Goal: Transaction & Acquisition: Obtain resource

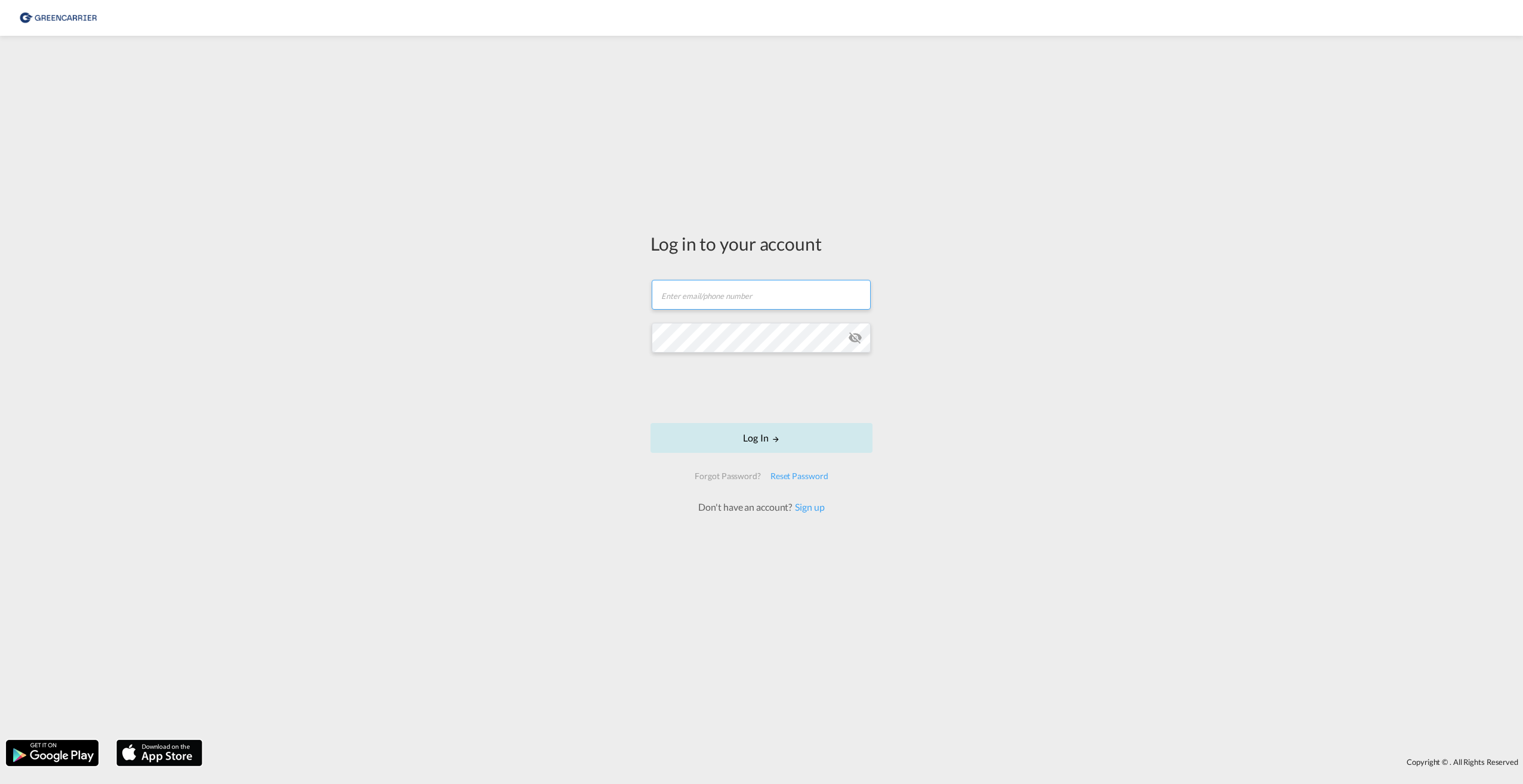
type input "[EMAIL_ADDRESS][DOMAIN_NAME]"
click at [762, 440] on button "Log In" at bounding box center [762, 437] width 222 height 29
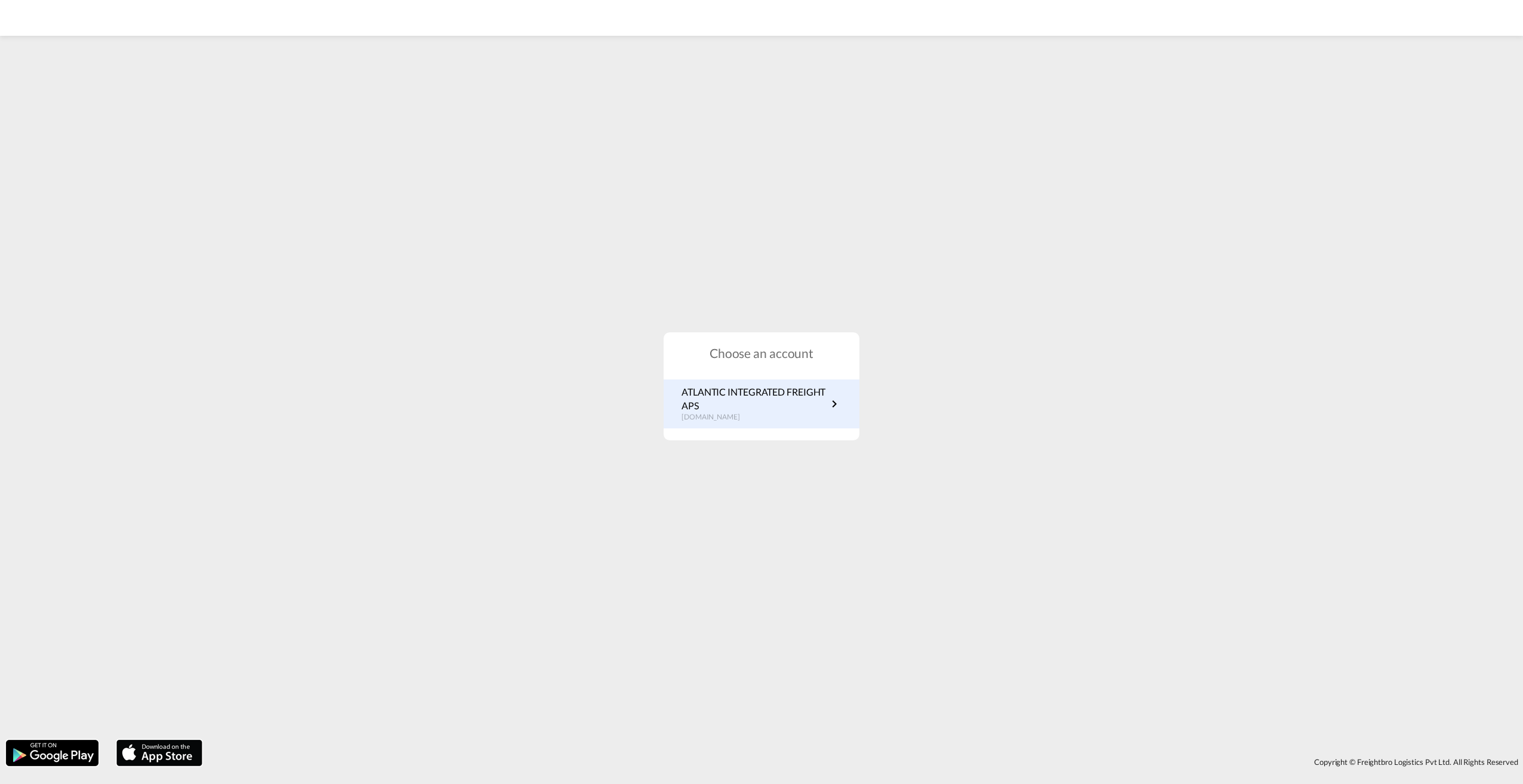
click at [753, 398] on p "ATLANTIC INTEGRATED FREIGHT APS" at bounding box center [754, 399] width 145 height 27
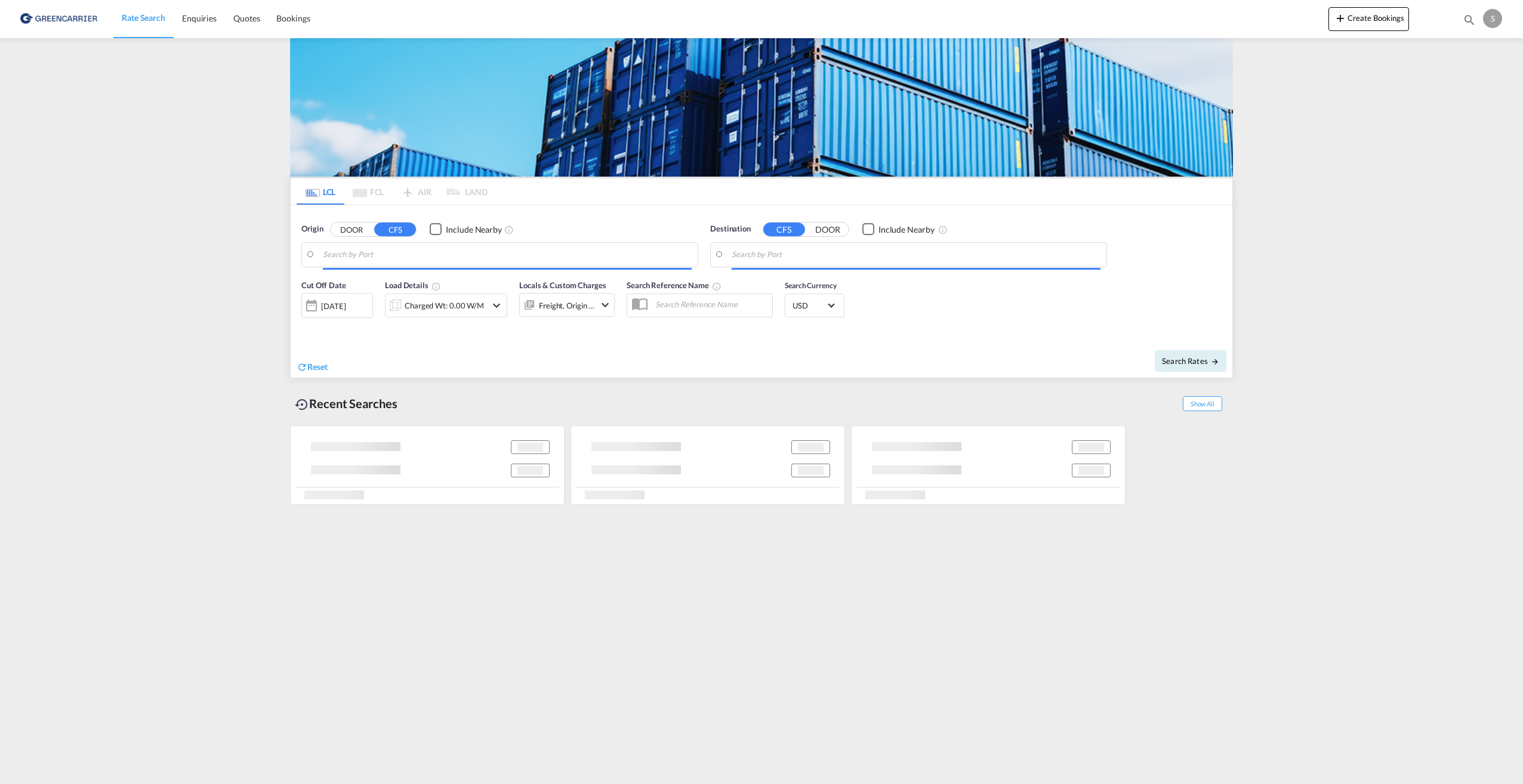
type input "Aarhus, DKAAR"
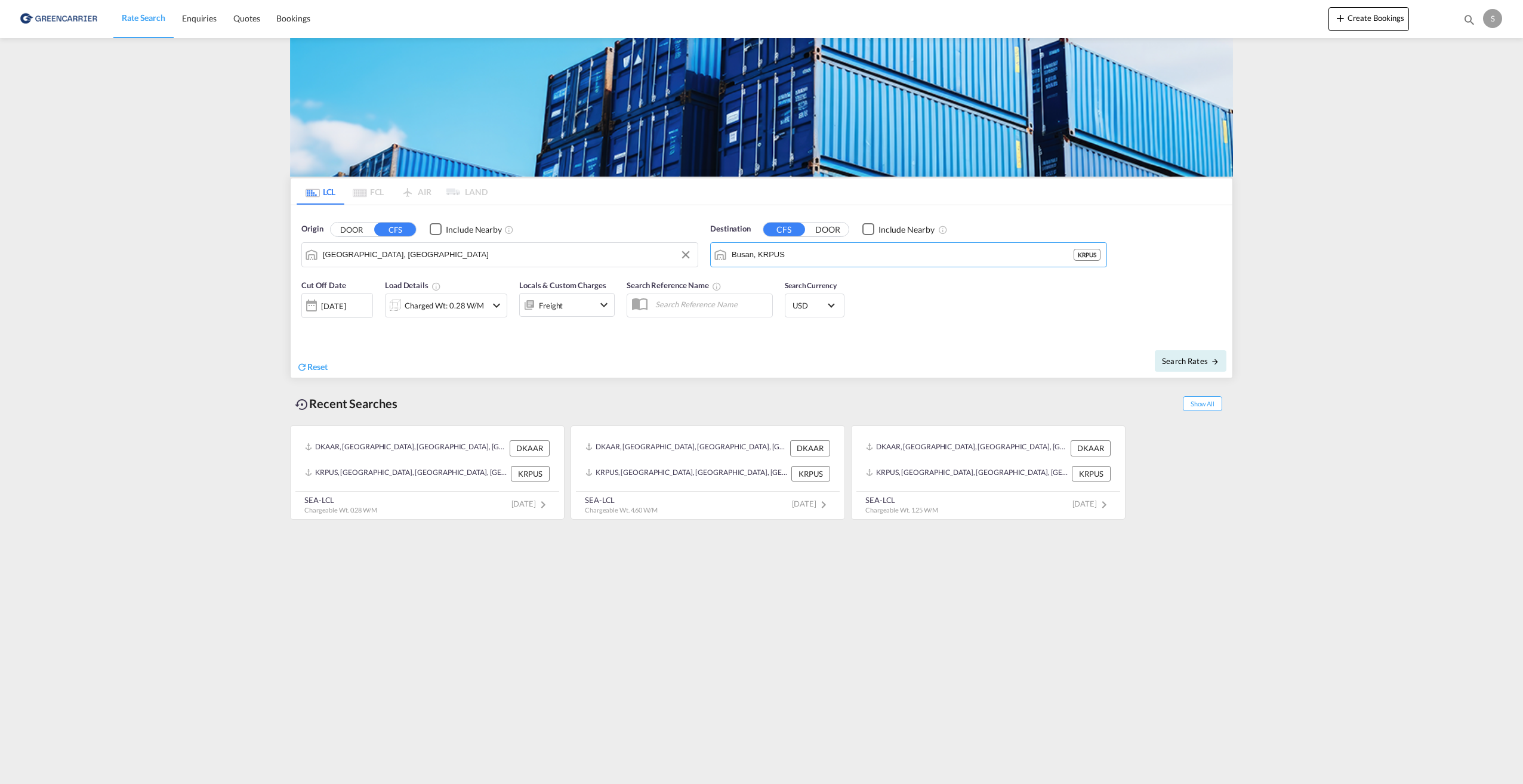
drag, startPoint x: 845, startPoint y: 258, endPoint x: 591, endPoint y: 242, distance: 254.5
click at [591, 242] on div "Origin DOOR CFS Include Nearby Aarhus, DKAAR Destination CFS DOOR Include Nearb…" at bounding box center [762, 239] width 942 height 68
click at [843, 263] on input "Busan, KRPUS" at bounding box center [915, 254] width 368 height 18
click at [834, 253] on input "Busan, KRPUS" at bounding box center [915, 254] width 368 height 18
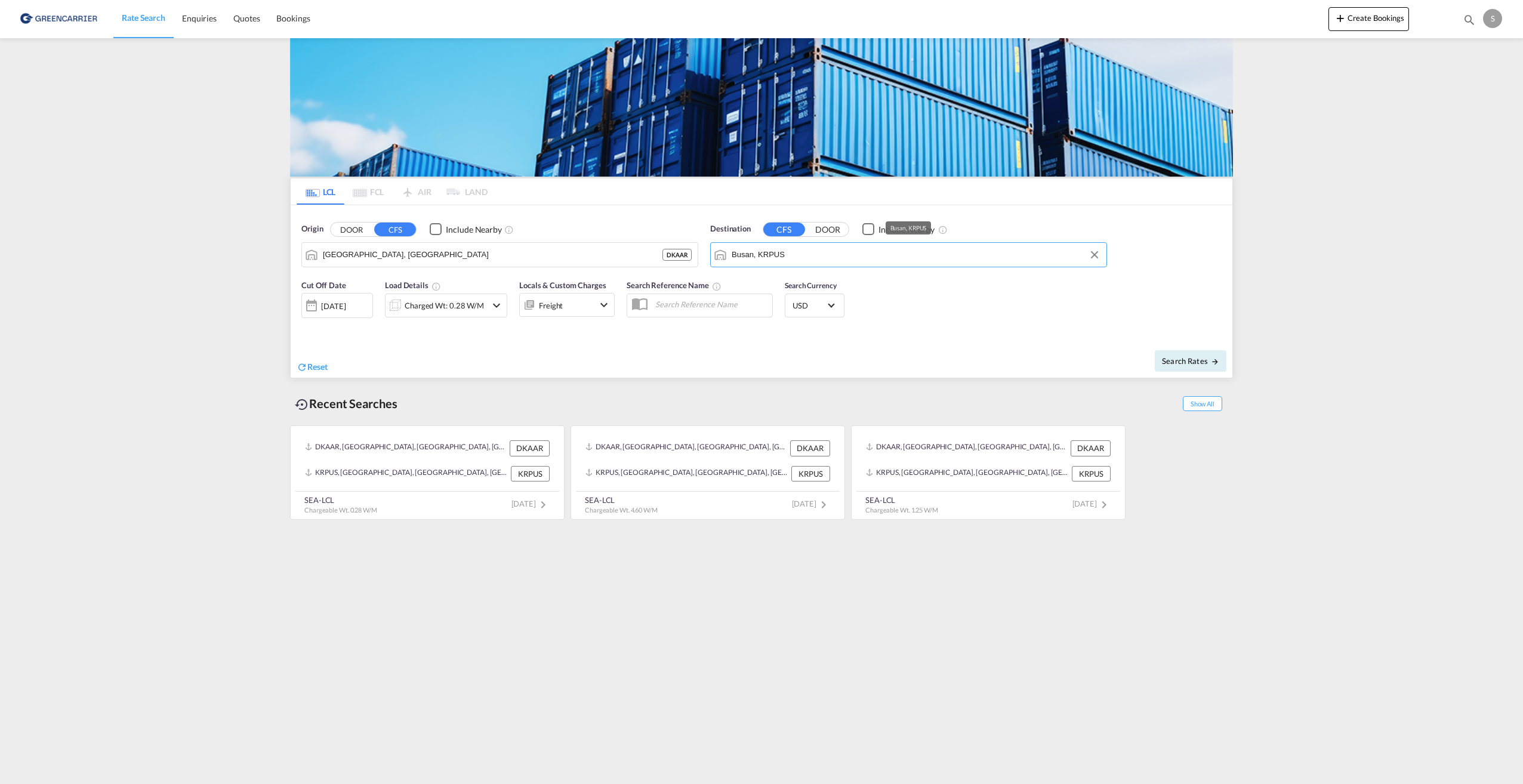
click at [834, 253] on input "Busan, KRPUS" at bounding box center [915, 254] width 368 height 18
drag, startPoint x: 796, startPoint y: 252, endPoint x: 712, endPoint y: 253, distance: 84.0
click at [778, 260] on input "shgnahi" at bounding box center [915, 254] width 368 height 18
click at [765, 275] on div "Shanghai , SH China CNSHA" at bounding box center [823, 288] width 227 height 36
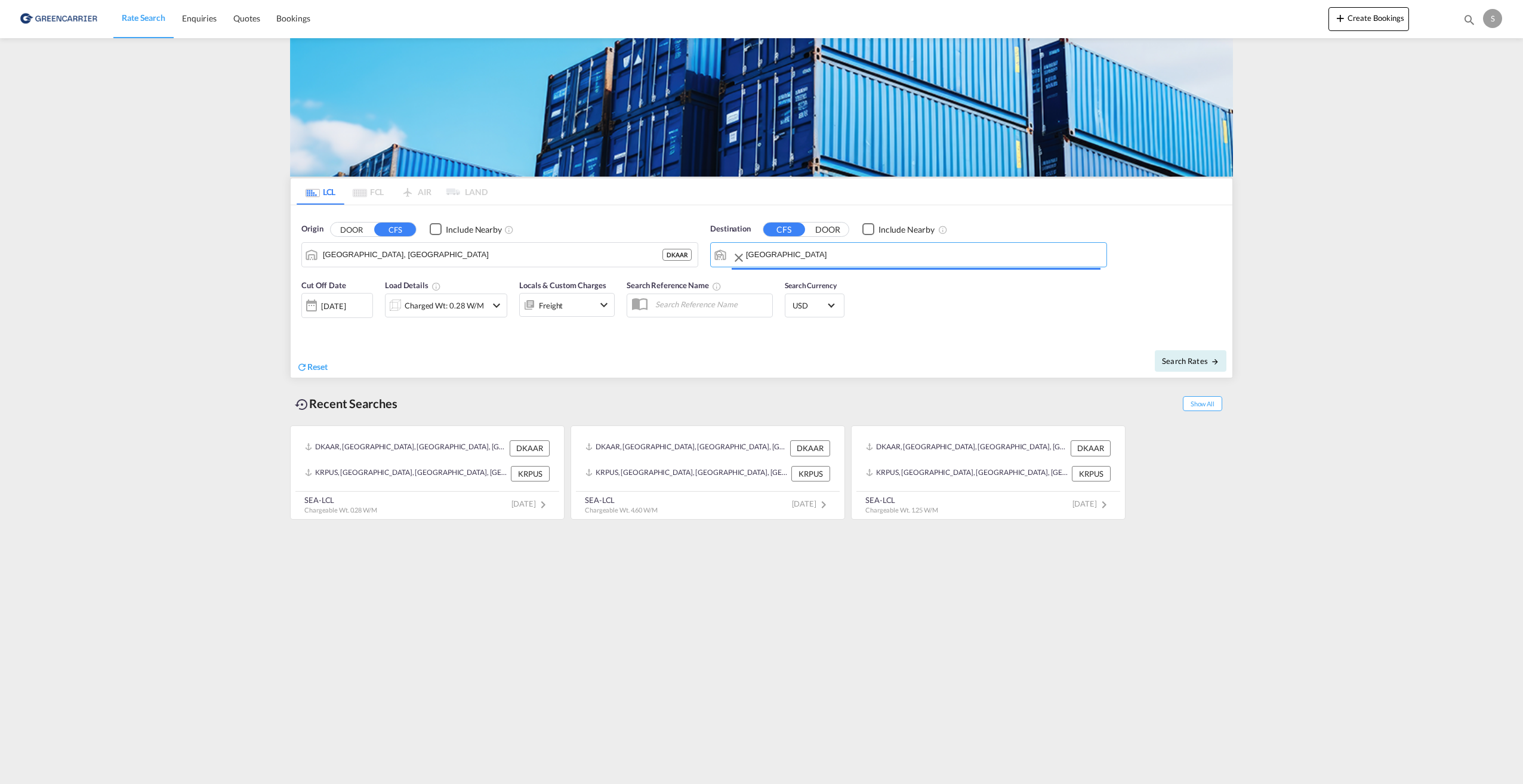
type input "Shanghai, SH, CNSHA"
click at [968, 359] on div "Search Rates" at bounding box center [998, 361] width 468 height 34
click at [1204, 362] on span "Search Rates" at bounding box center [1190, 361] width 57 height 9
type input "DKAAR to CNSHA / 18 Aug 2025"
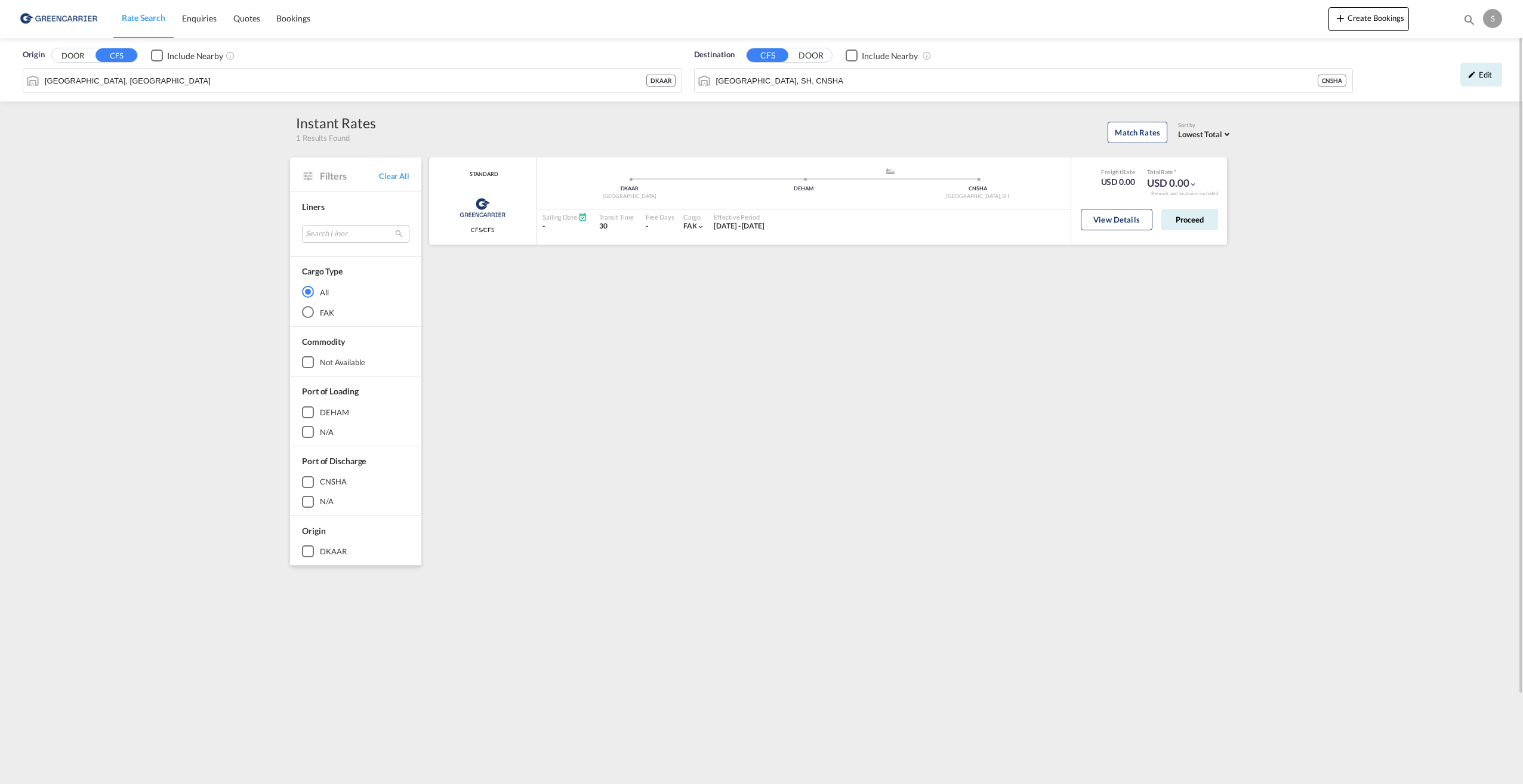
click at [701, 227] on md-icon "icon-chevron-down" at bounding box center [700, 226] width 9 height 9
click at [701, 227] on div "FAK |" at bounding box center [762, 392] width 1523 height 784
click at [696, 227] on md-icon "icon-chevron-down" at bounding box center [700, 226] width 9 height 9
drag, startPoint x: 954, startPoint y: 239, endPoint x: 1073, endPoint y: 210, distance: 122.5
click at [966, 239] on div "FAK |" at bounding box center [762, 392] width 1523 height 784
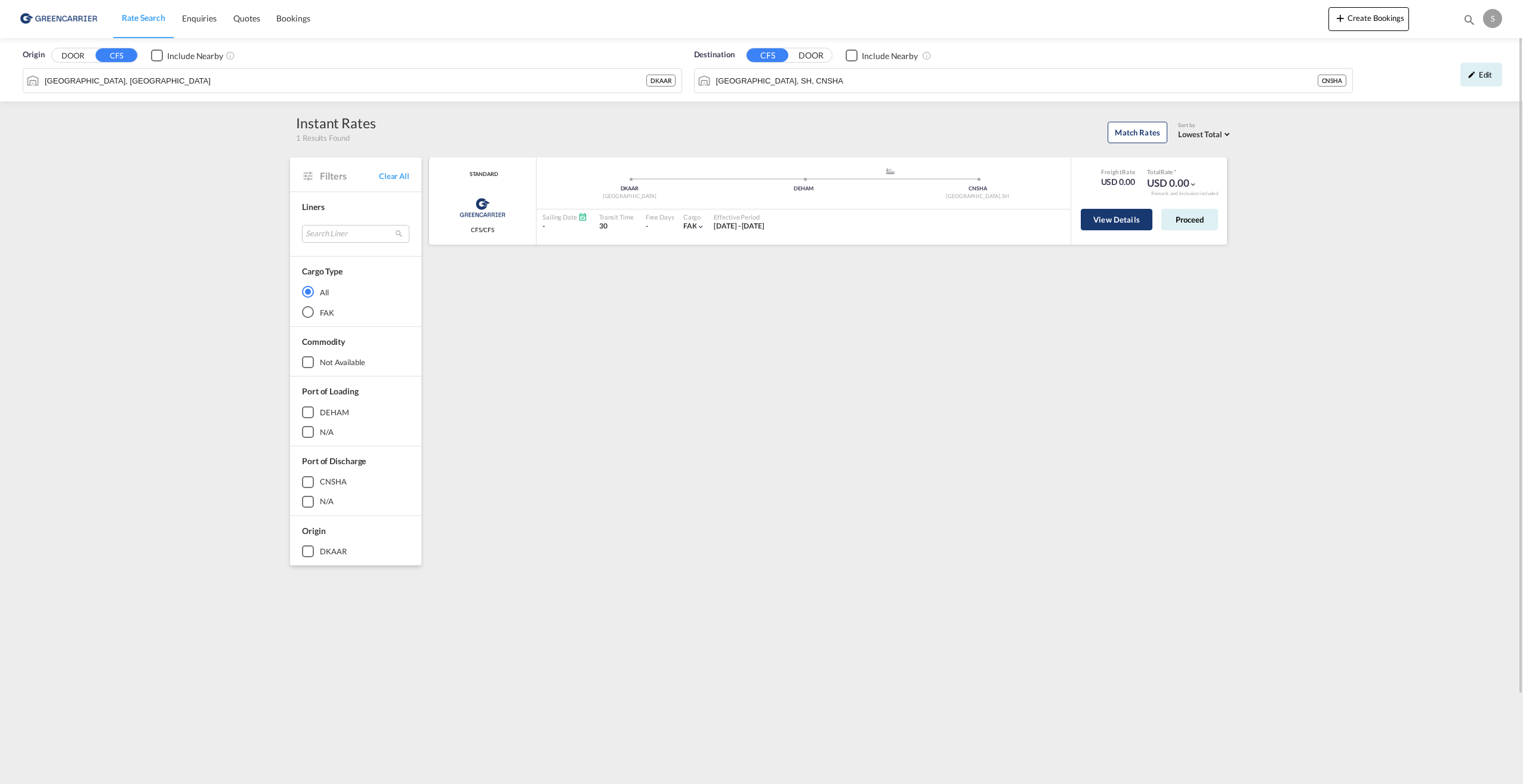
click at [1092, 219] on button "View Details" at bounding box center [1116, 219] width 71 height 22
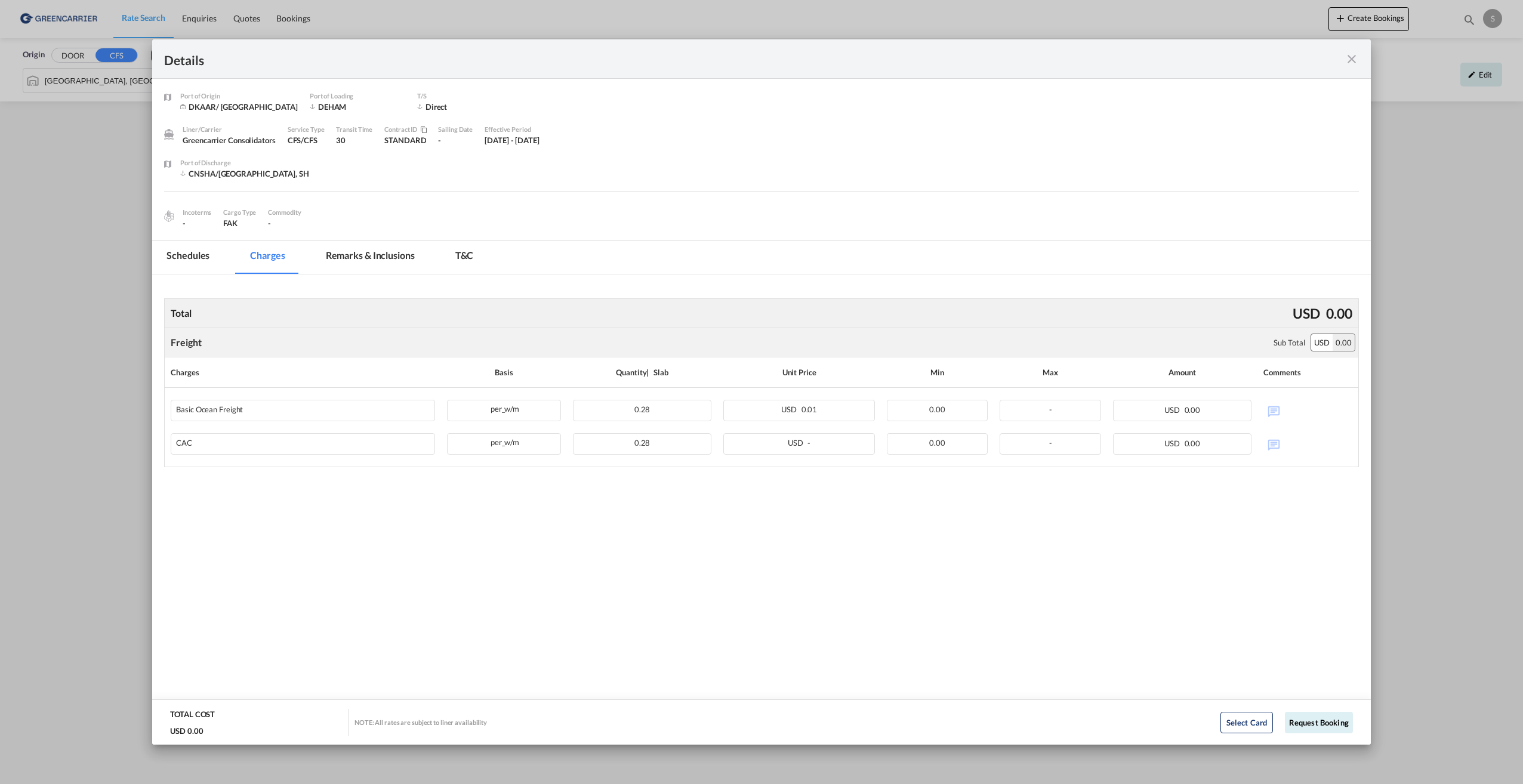
click at [268, 222] on div "Incoterms - Cargo Type FAK Commodity -" at bounding box center [247, 215] width 130 height 28
drag, startPoint x: 268, startPoint y: 222, endPoint x: 492, endPoint y: 251, distance: 225.9
click at [492, 251] on md-pagination-wrapper "Schedules Charges Remarks & Inclusions T&C" at bounding box center [326, 257] width 348 height 33
click at [191, 260] on md-tab-item "Schedules" at bounding box center [187, 257] width 71 height 33
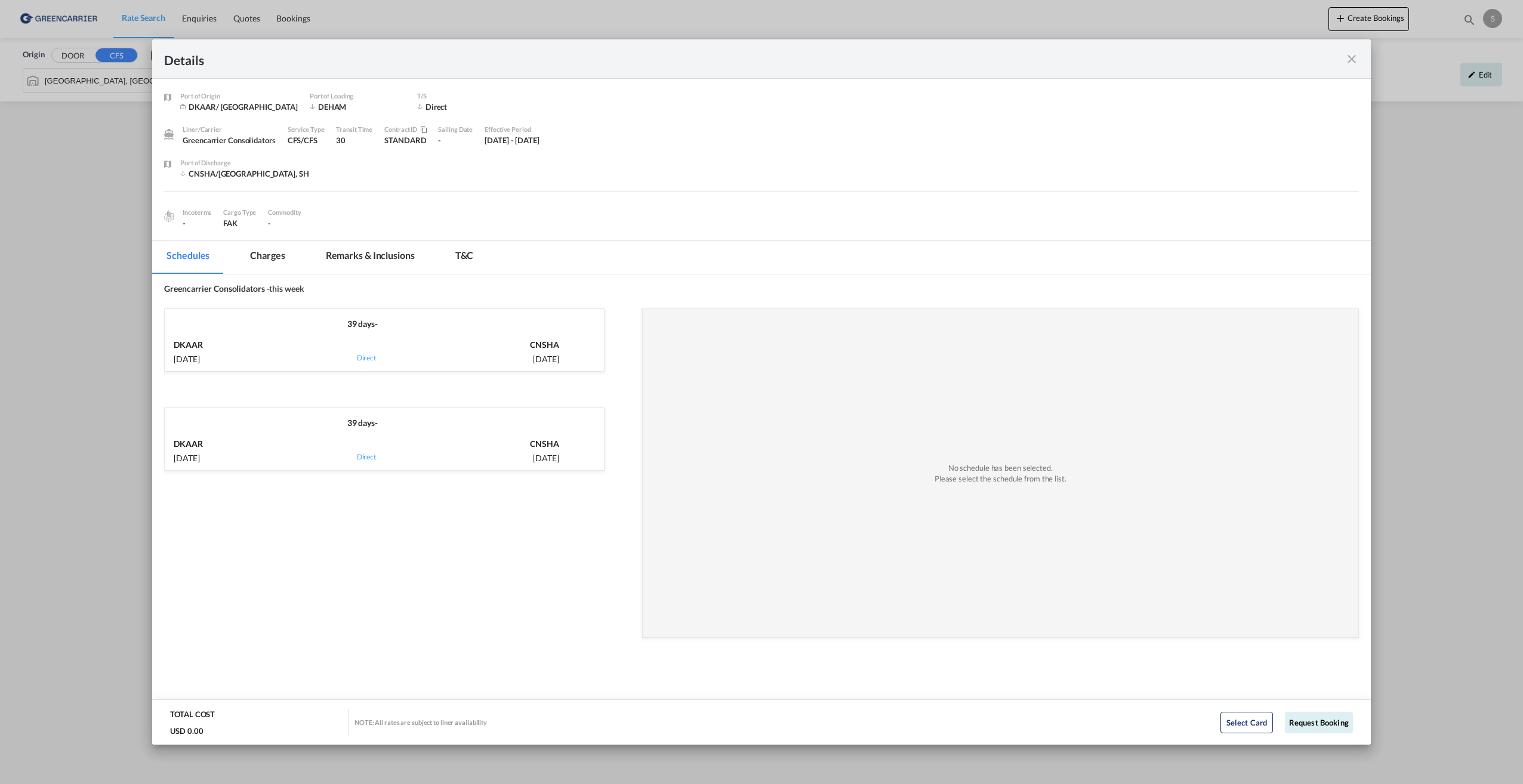
click at [322, 352] on div "via Direct" at bounding box center [366, 350] width 126 height 29
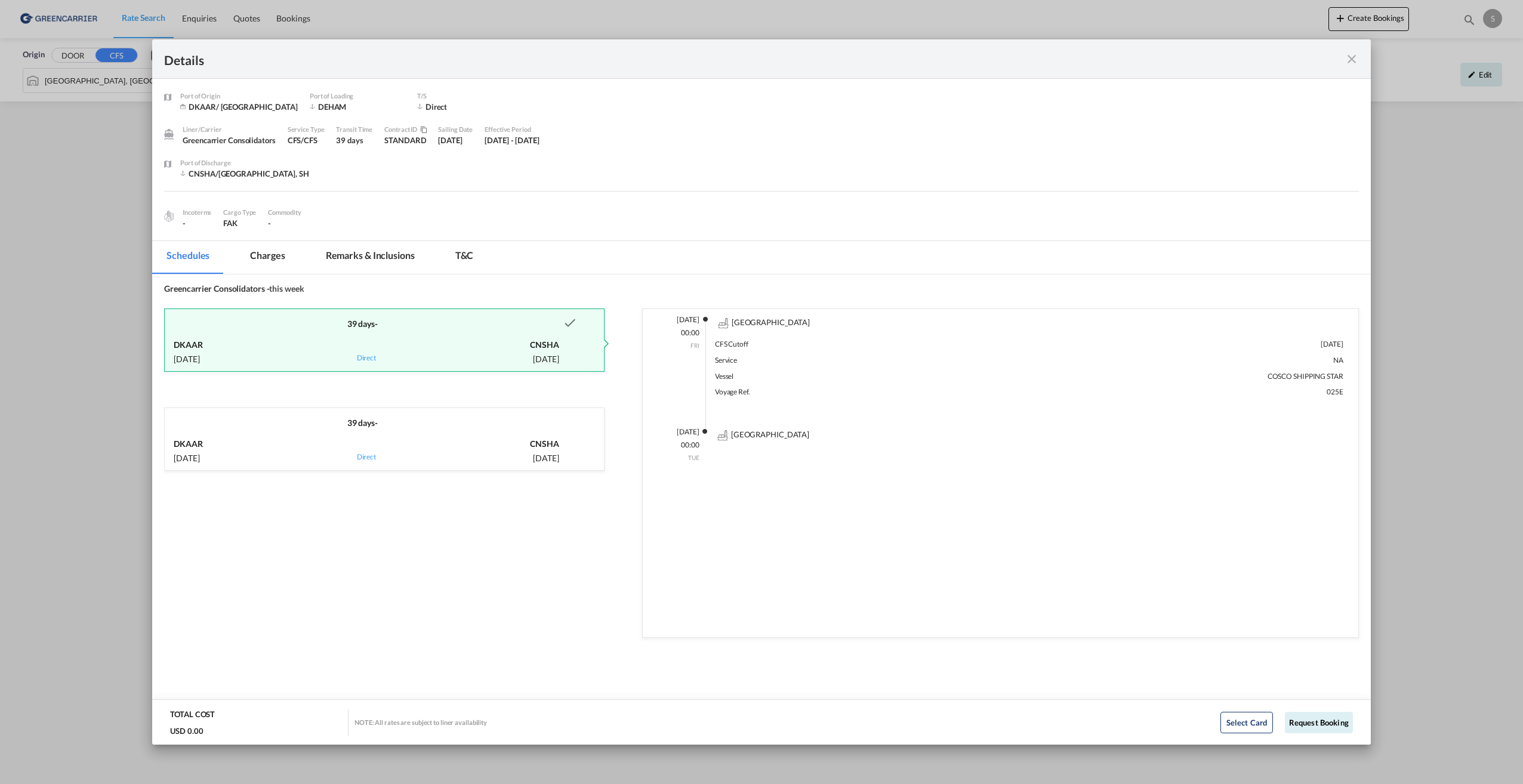
click at [1350, 59] on md-icon "icon-close fg-AAA8AD m-0 cursor" at bounding box center [1351, 59] width 14 height 14
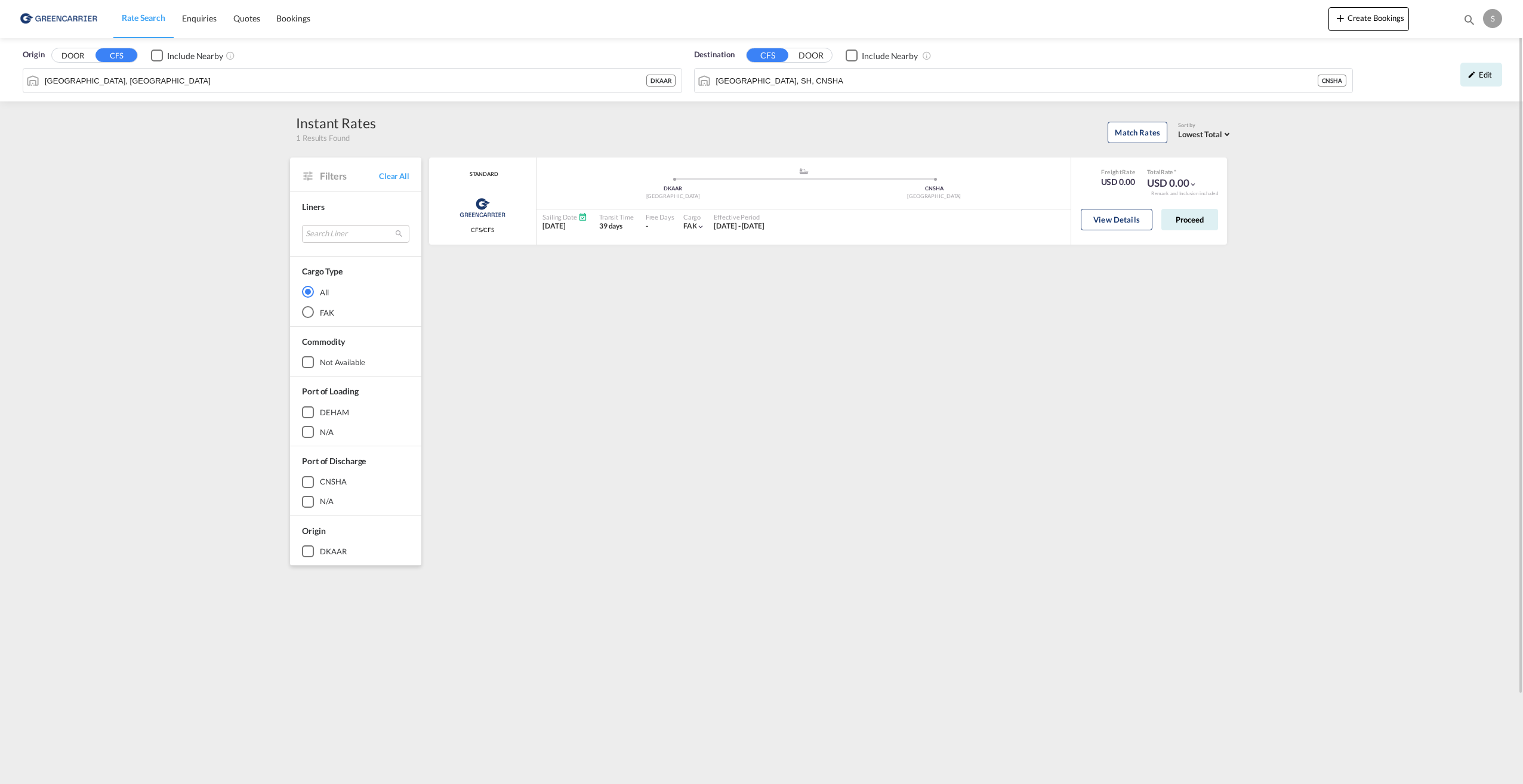
click at [977, 314] on div "STANDARD Greencarrier Consolidators CFS/CFS added by you .a{fill:#aaa8ad;} .a{f…" at bounding box center [830, 515] width 805 height 716
drag, startPoint x: 912, startPoint y: 379, endPoint x: 1001, endPoint y: 343, distance: 96.0
click at [947, 366] on div "STANDARD Greencarrier Consolidators CFS/CFS added by you .a{fill:#aaa8ad;} .a{f…" at bounding box center [830, 515] width 805 height 716
